Goal: Information Seeking & Learning: Learn about a topic

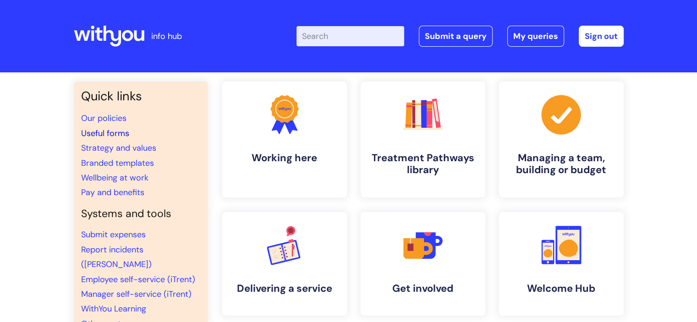
click at [110, 131] on link "Useful forms" at bounding box center [105, 133] width 48 height 11
click at [321, 39] on input "Enter your search term here..." at bounding box center [351, 36] width 108 height 20
type input "keeping well at work"
click button "Search" at bounding box center [0, 0] width 0 height 0
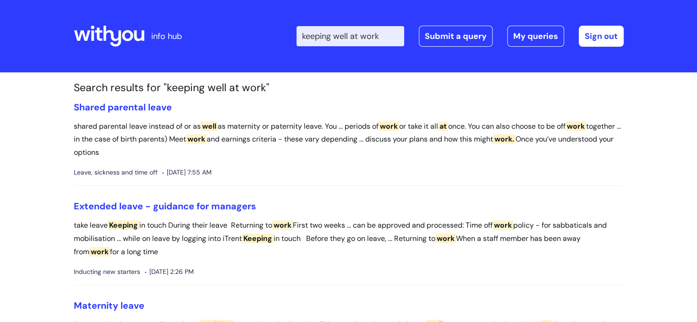
click at [394, 33] on input "keeping well at work" at bounding box center [351, 36] width 108 height 20
type input "keeping well at wor"
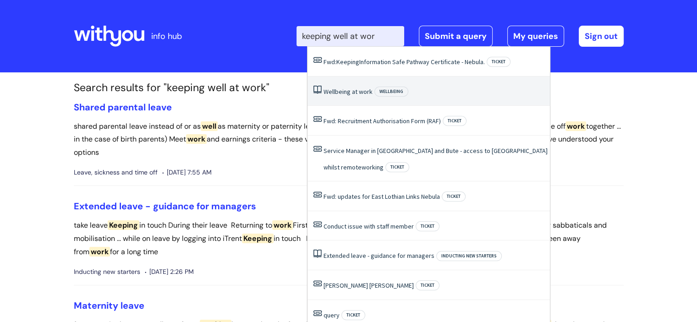
click at [367, 87] on li "Wellbeing at work Wellbeing" at bounding box center [429, 92] width 243 height 30
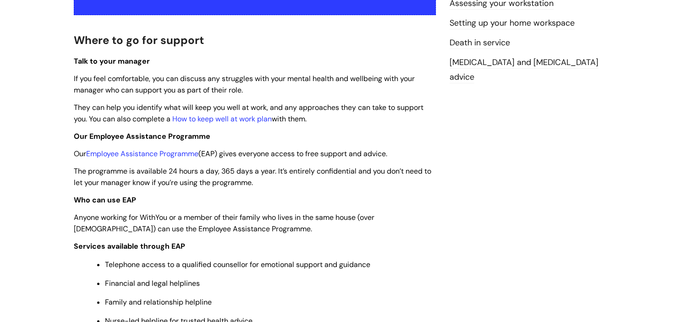
scroll to position [272, 0]
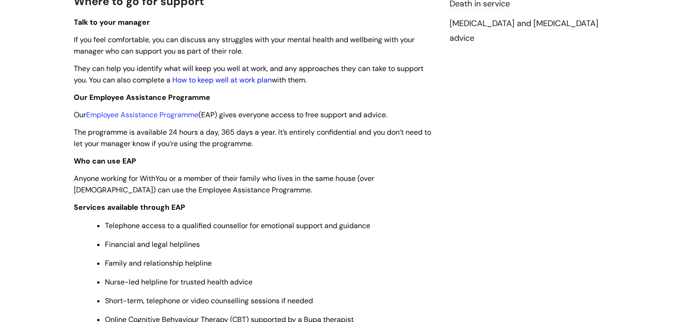
click at [227, 78] on link "How to keep well at work plan" at bounding box center [221, 80] width 99 height 10
